Goal: Find specific page/section

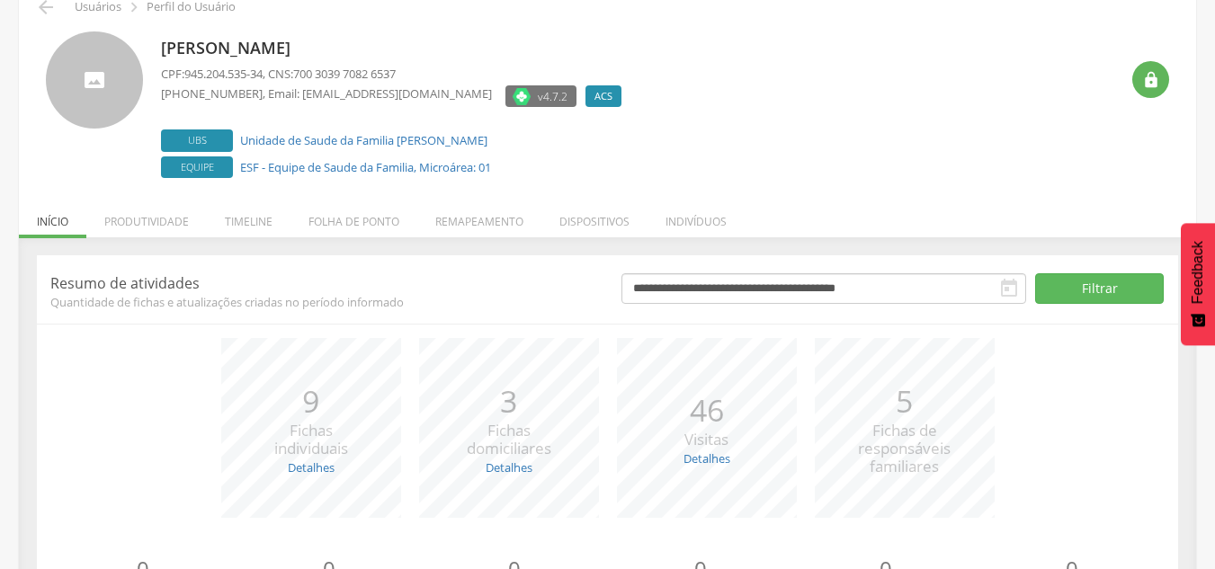
scroll to position [180, 0]
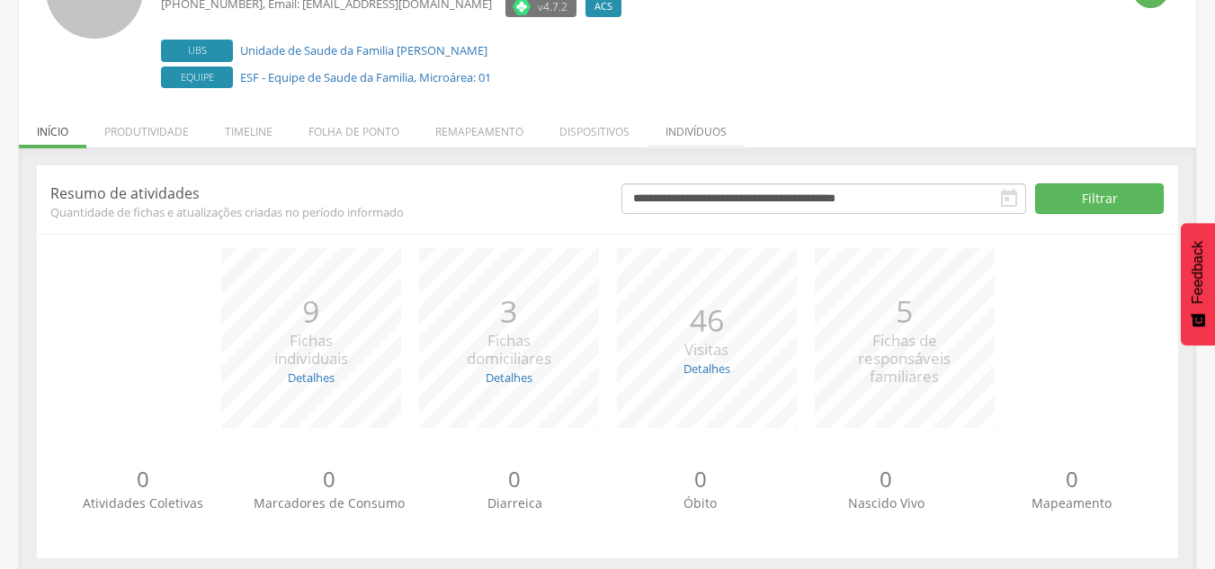
click at [679, 134] on li "Indivíduos" at bounding box center [696, 127] width 97 height 42
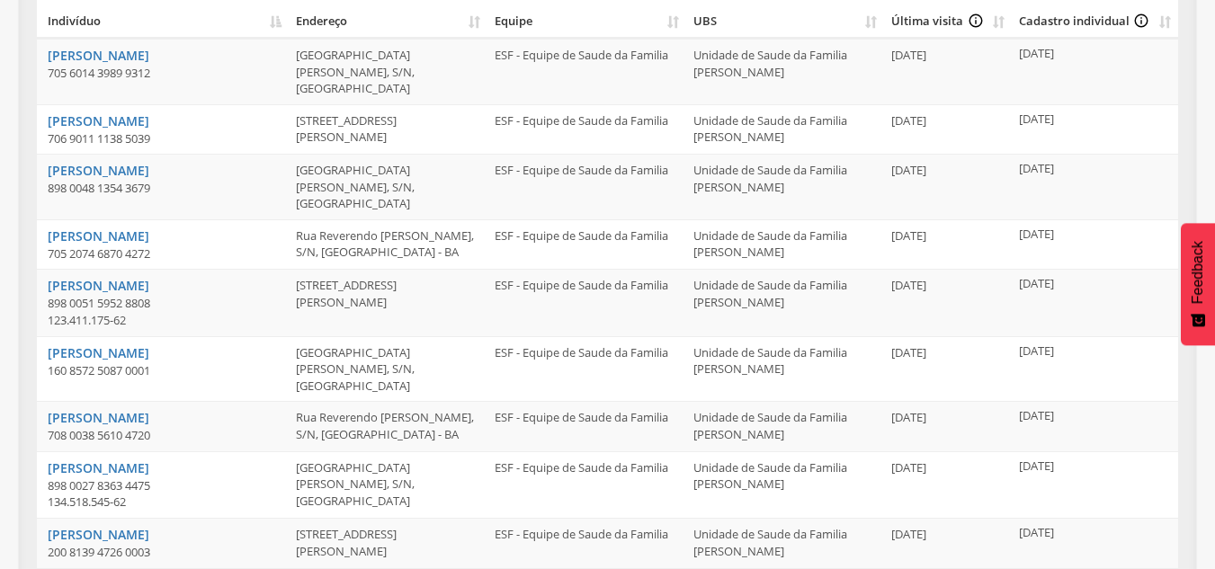
scroll to position [449, 0]
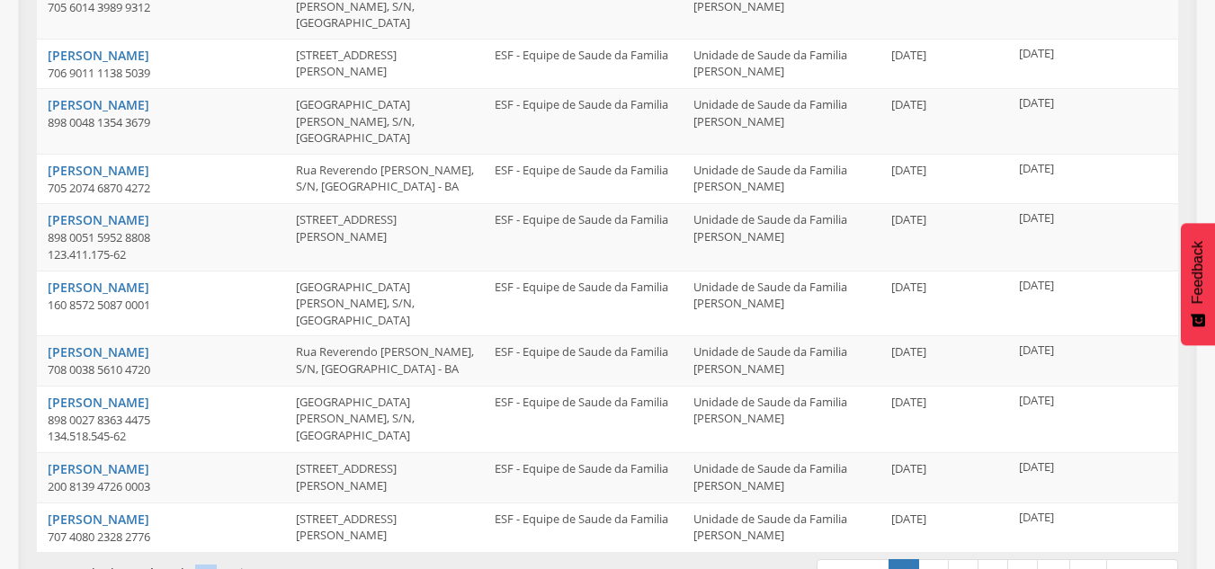
drag, startPoint x: 191, startPoint y: 529, endPoint x: 211, endPoint y: 523, distance: 21.4
click at [211, 558] on div "Mostrando de 1 até 10 de 245 registros" at bounding box center [267, 570] width 460 height 25
click at [1090, 559] on link "25" at bounding box center [1088, 574] width 38 height 31
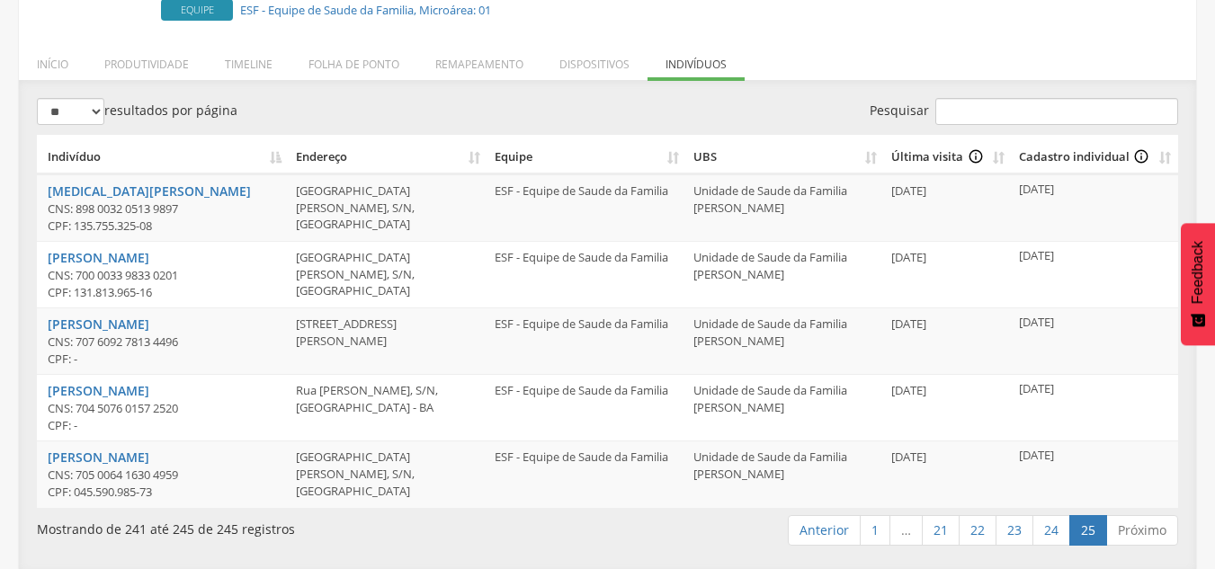
scroll to position [249, 0]
click at [812, 532] on link "Anterior" at bounding box center [824, 529] width 73 height 31
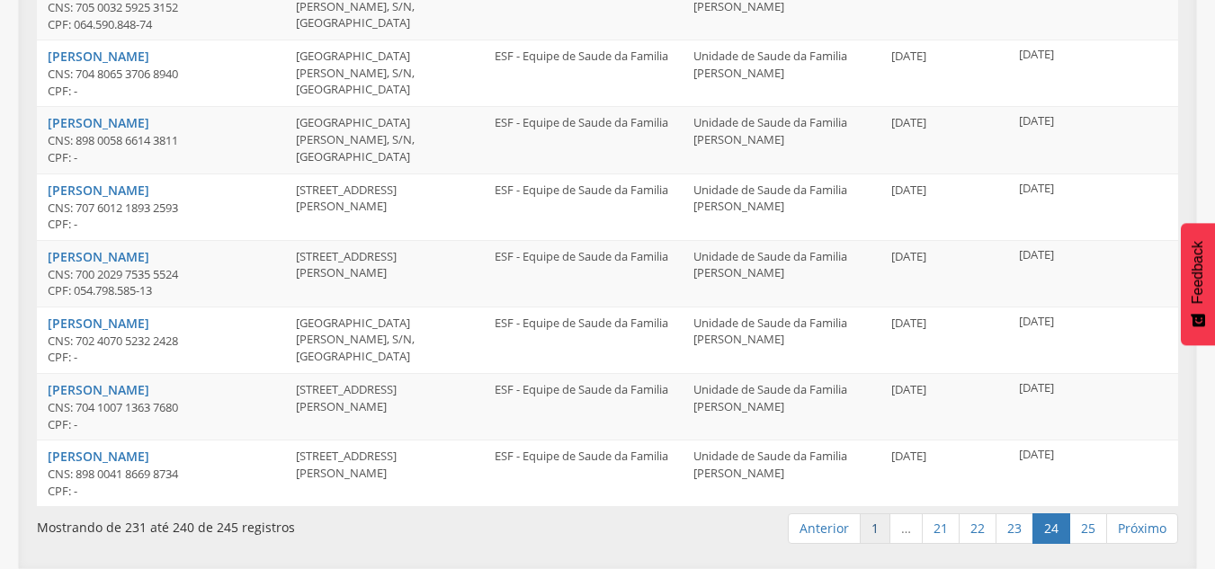
click at [872, 534] on link "1" at bounding box center [875, 529] width 31 height 31
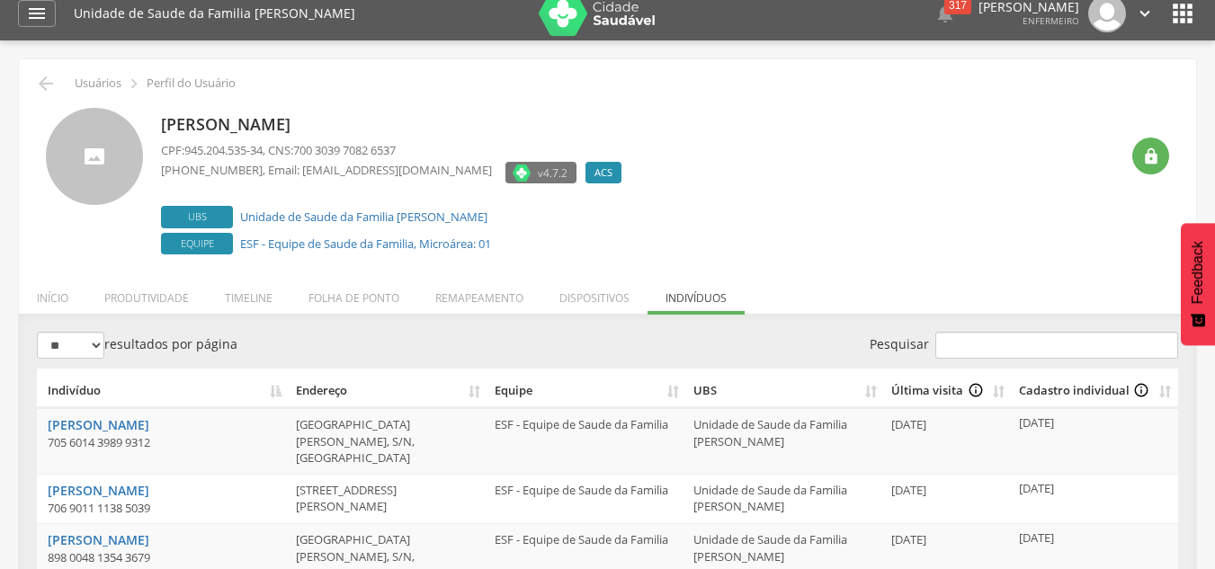
scroll to position [0, 0]
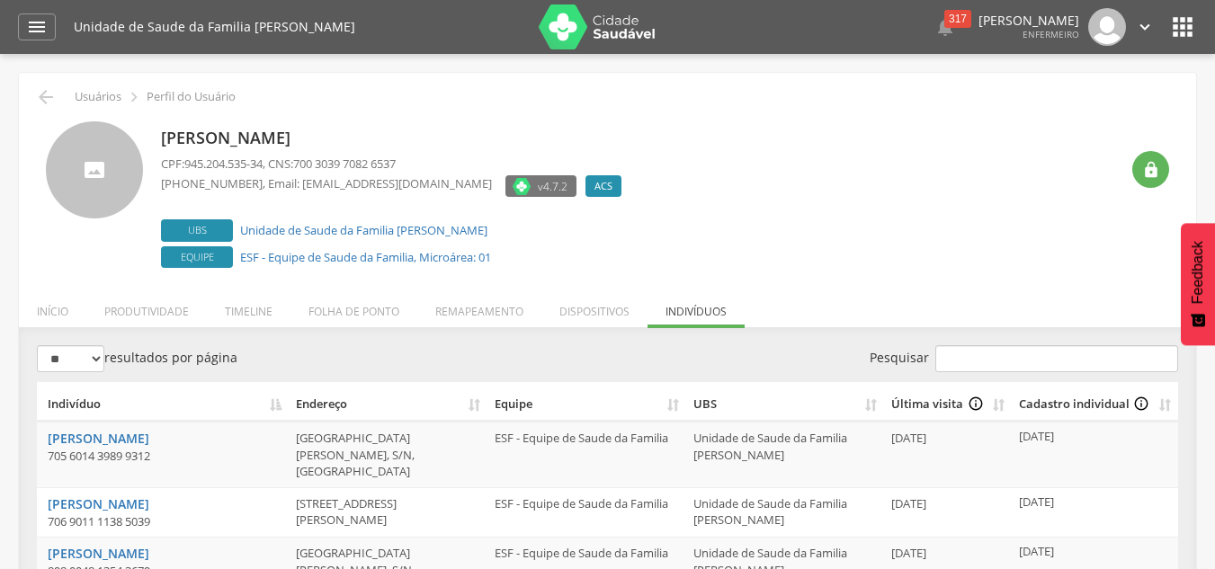
click at [1189, 25] on icon "" at bounding box center [1182, 27] width 29 height 29
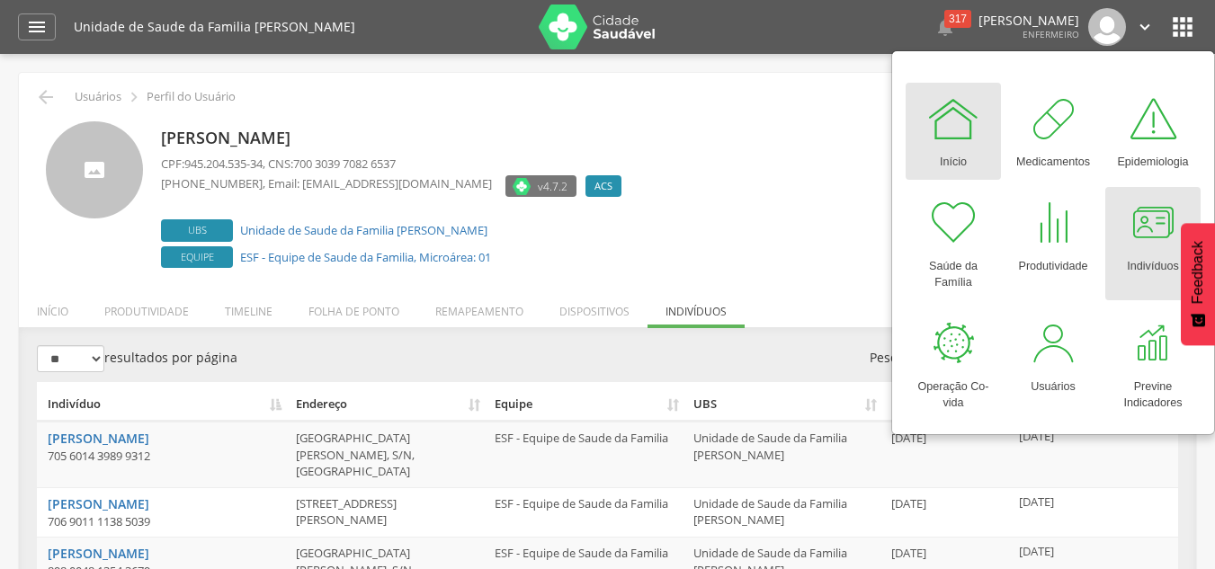
click at [1148, 257] on div "Indivíduos" at bounding box center [1152, 262] width 51 height 25
